Goal: Task Accomplishment & Management: Use online tool/utility

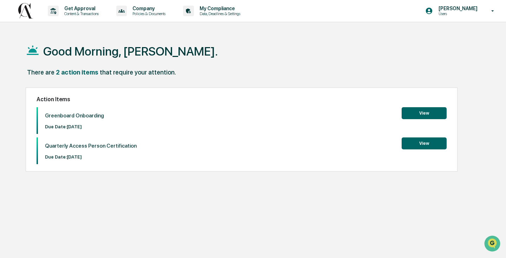
click at [420, 113] on button "View" at bounding box center [424, 113] width 45 height 12
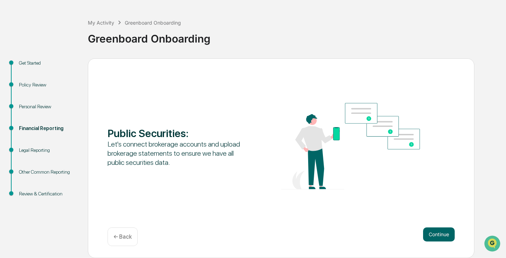
scroll to position [25, 0]
click at [434, 229] on button "Continue" at bounding box center [439, 234] width 32 height 14
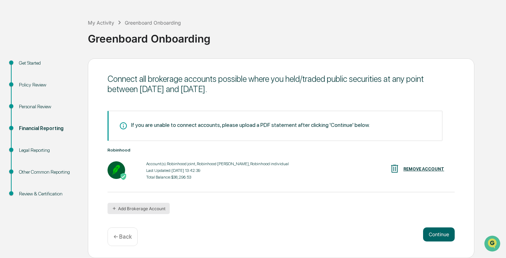
click at [155, 210] on button "Add Brokerage Account" at bounding box center [139, 208] width 62 height 11
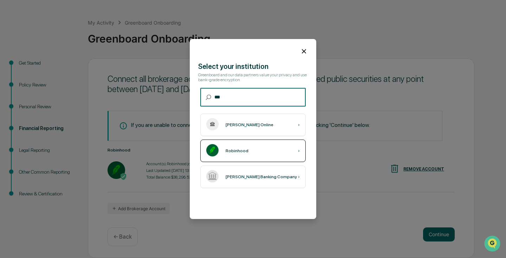
type input "***"
click at [237, 156] on div "Robinhood ›" at bounding box center [252, 150] width 105 height 22
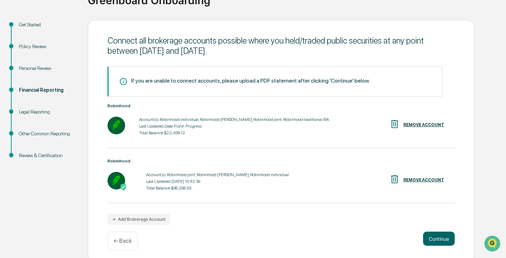
scroll to position [67, 0]
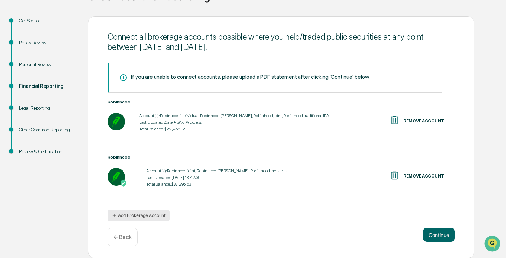
click at [151, 216] on button "Add Brokerage Account" at bounding box center [139, 215] width 62 height 11
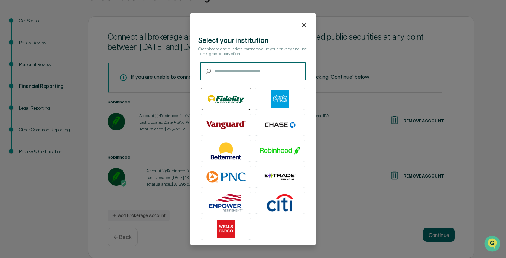
click at [236, 94] on img at bounding box center [226, 99] width 40 height 18
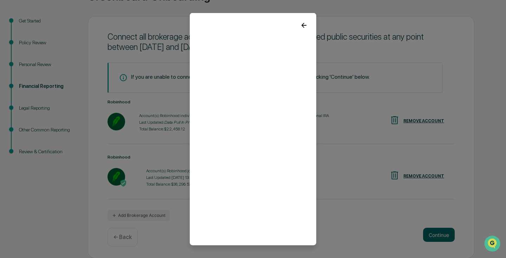
click at [303, 30] on div at bounding box center [253, 22] width 126 height 19
click at [303, 28] on icon at bounding box center [304, 25] width 8 height 8
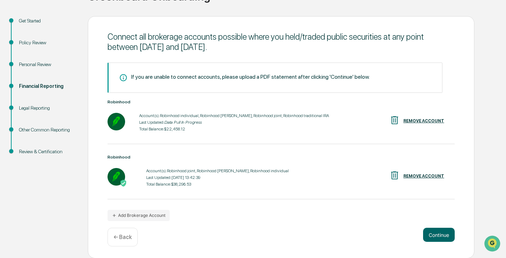
click at [354, 128] on div "Account(s): Robinhood individual, Robinhood [PERSON_NAME], Robinhood joint, Rob…" at bounding box center [281, 122] width 347 height 22
